Goal: Information Seeking & Learning: Learn about a topic

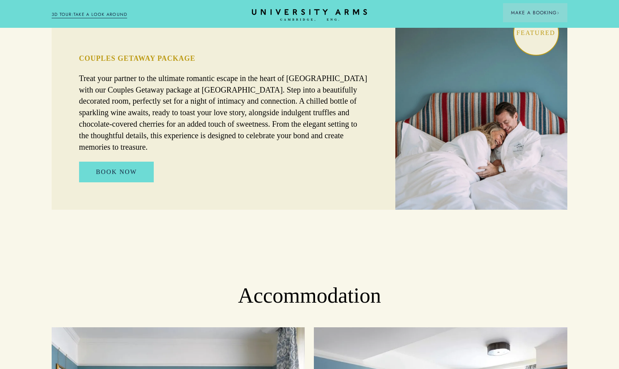
scroll to position [748, 0]
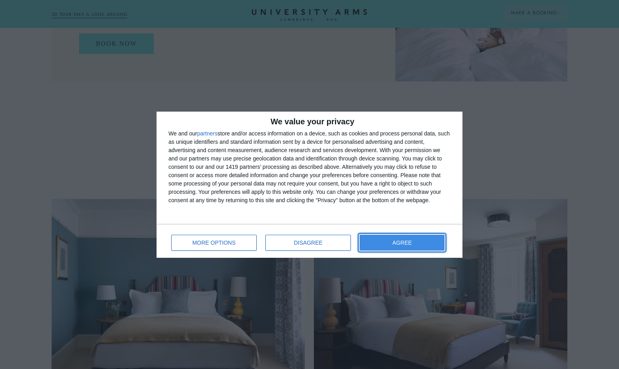
click at [387, 239] on button "AGREE" at bounding box center [402, 243] width 85 height 16
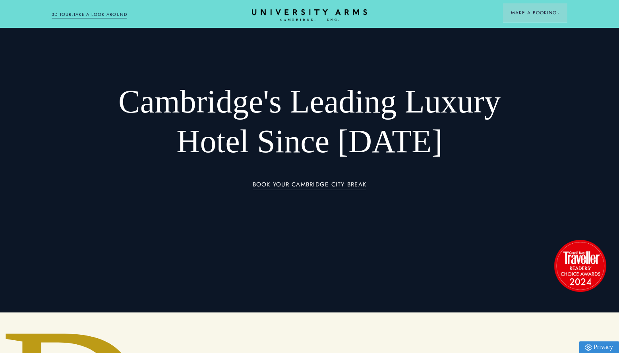
scroll to position [0, 0]
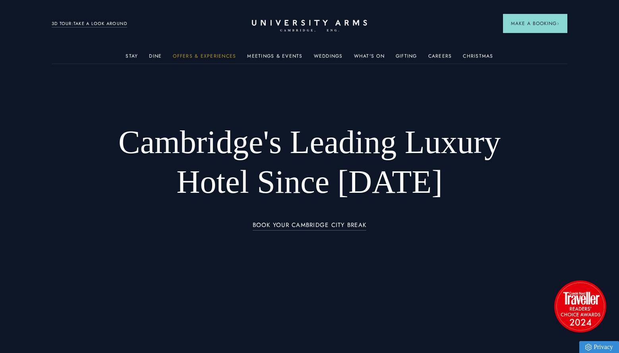
click at [200, 56] on link "Offers & Experiences" at bounding box center [204, 58] width 63 height 10
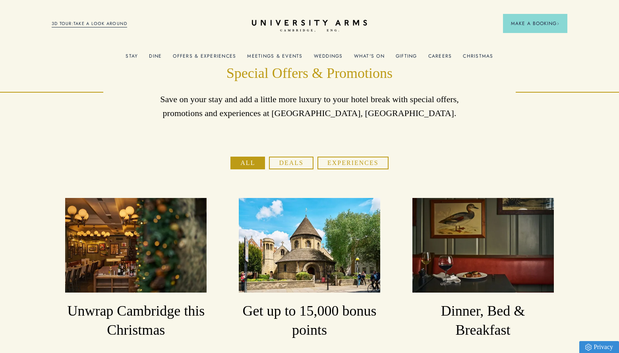
click at [330, 56] on link "Weddings" at bounding box center [328, 58] width 29 height 10
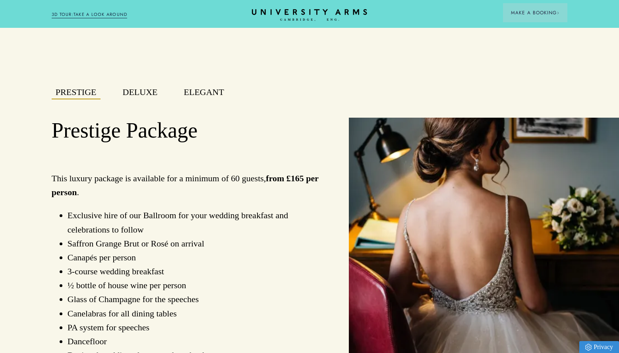
scroll to position [569, 0]
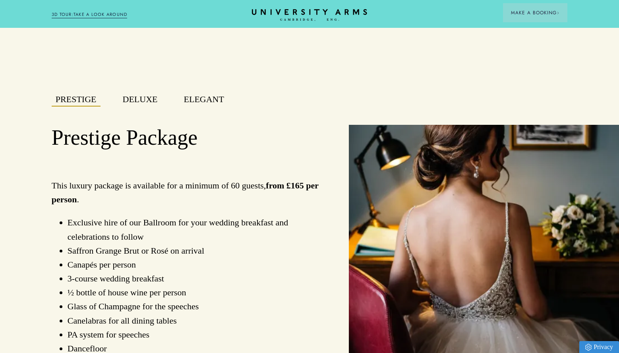
click at [154, 97] on button "Deluxe" at bounding box center [140, 100] width 43 height 14
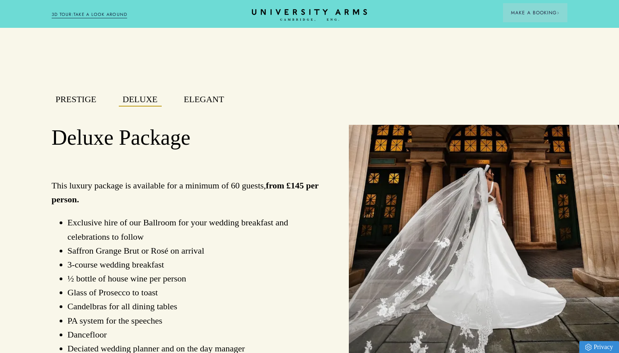
click at [203, 97] on button "Elegant" at bounding box center [204, 100] width 48 height 14
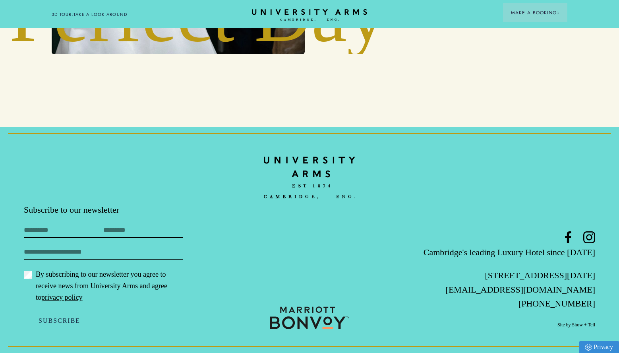
scroll to position [2904, 0]
